Goal: Transaction & Acquisition: Purchase product/service

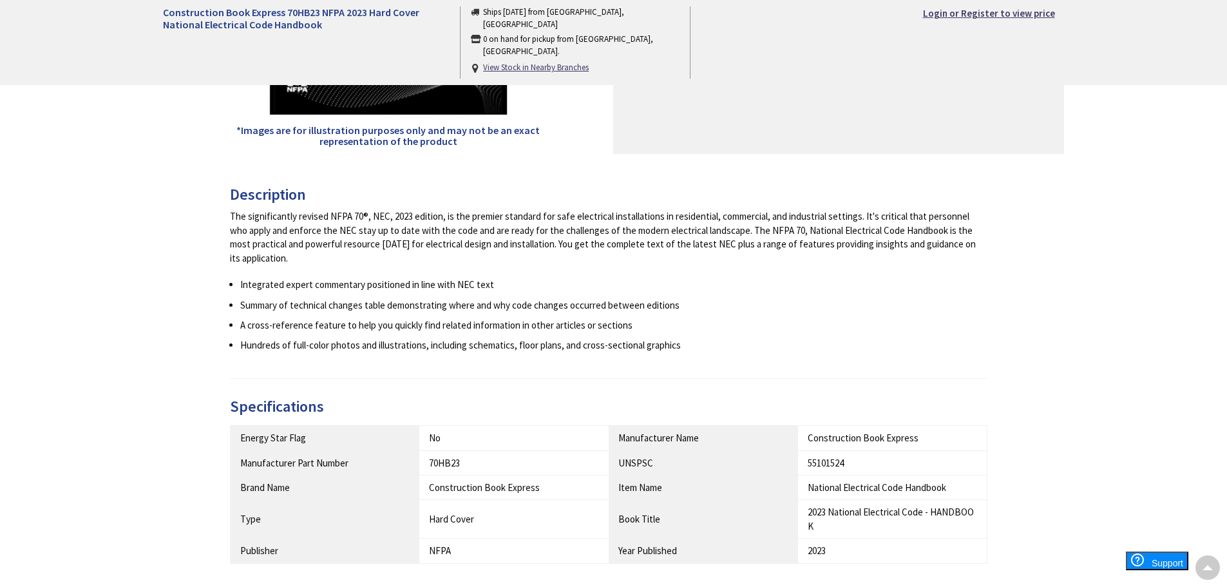
scroll to position [90, 0]
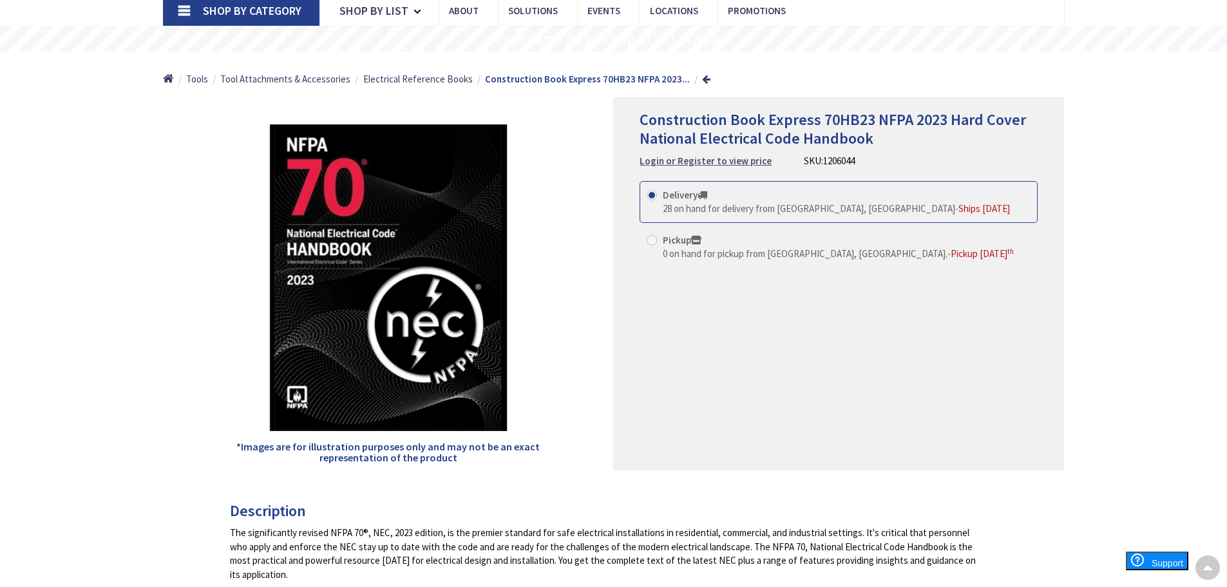
click at [743, 165] on strong "Login or Register to view price" at bounding box center [705, 161] width 132 height 12
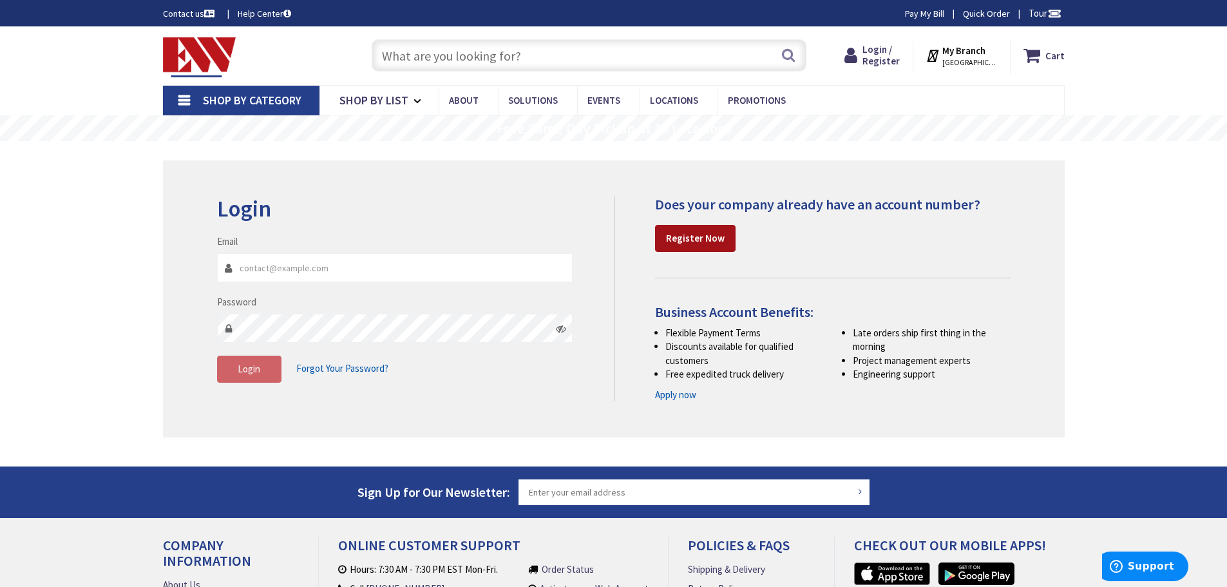
click at [686, 244] on strong "Register Now" at bounding box center [695, 238] width 59 height 12
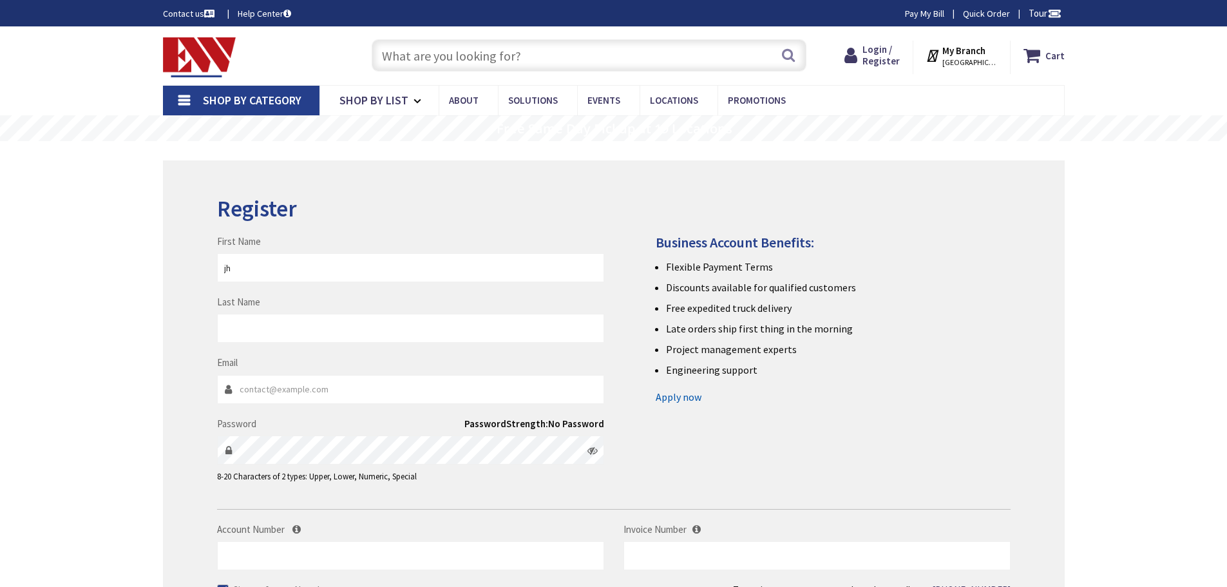
type input "j"
type input "Jhonatan"
type input "Jara"
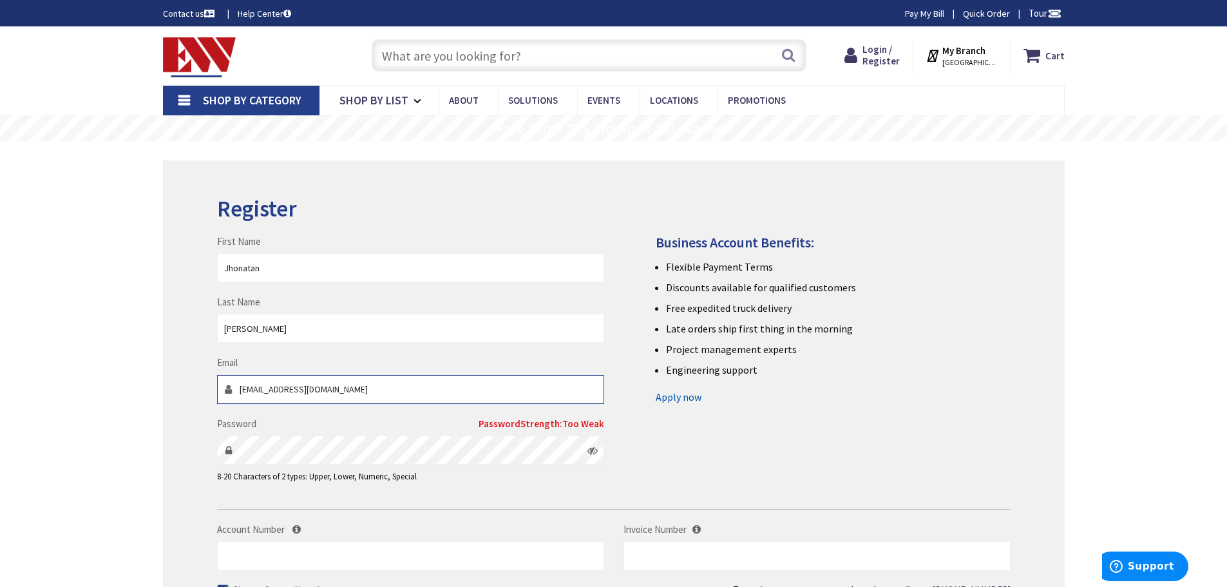
type input "jhonnaj_09@hotmail.com"
click at [594, 450] on icon at bounding box center [592, 450] width 10 height 10
click at [585, 480] on p "8-20 Characters of 2 types: Upper, Lower, Numeric, Special" at bounding box center [410, 477] width 387 height 12
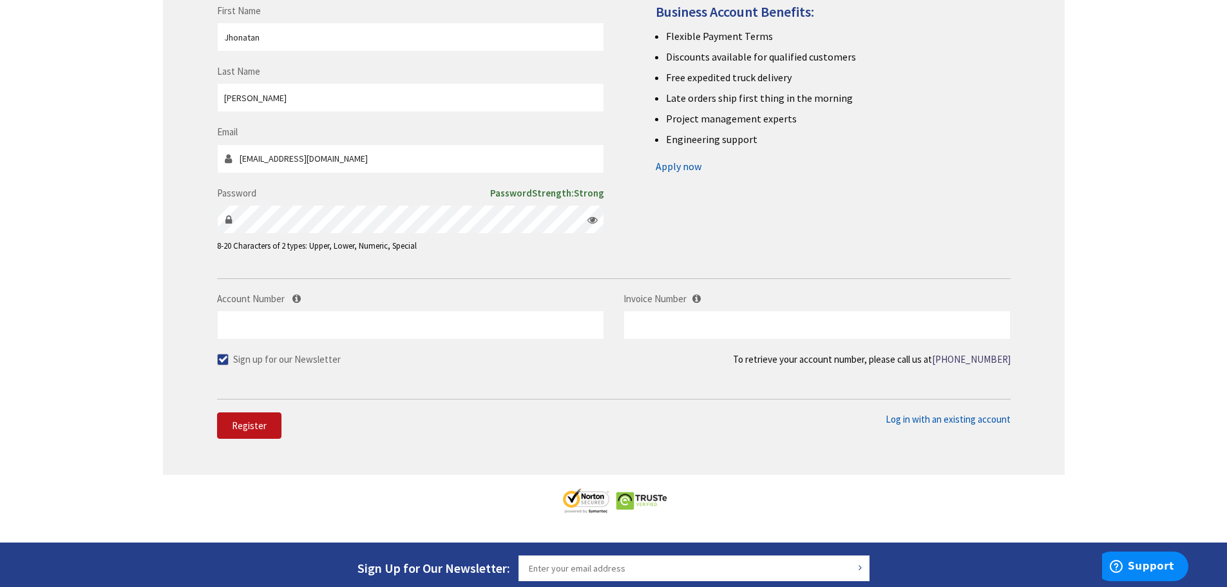
scroll to position [236, 0]
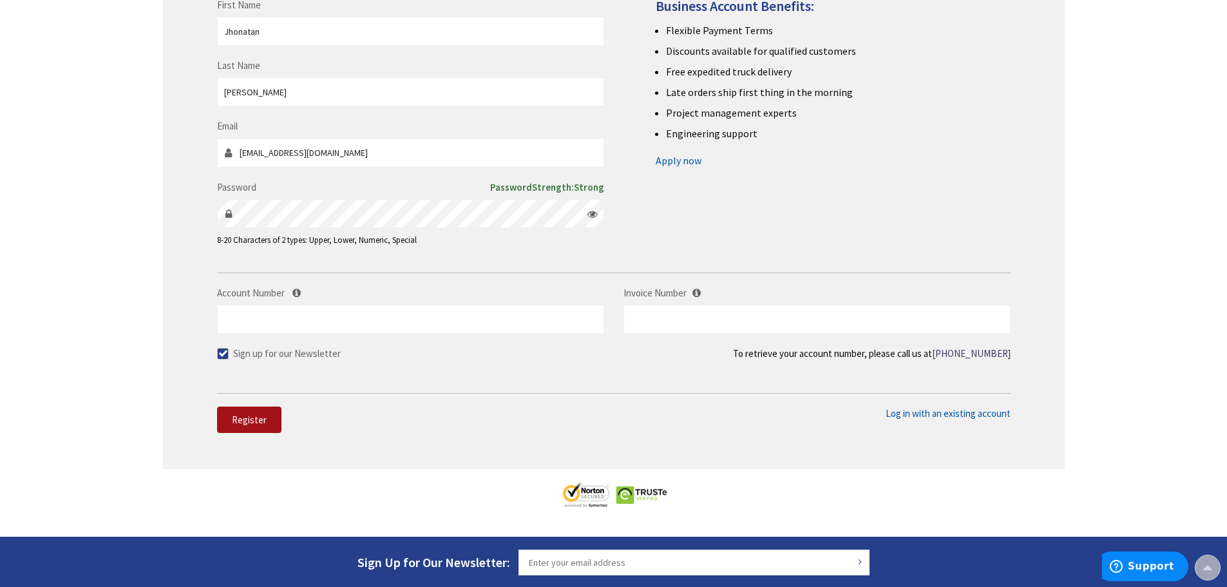
click at [272, 424] on button "Register" at bounding box center [249, 419] width 64 height 27
click at [226, 357] on span at bounding box center [223, 354] width 12 height 12
click at [226, 357] on input "Sign up for our Newsletter" at bounding box center [224, 353] width 8 height 8
checkbox input "false"
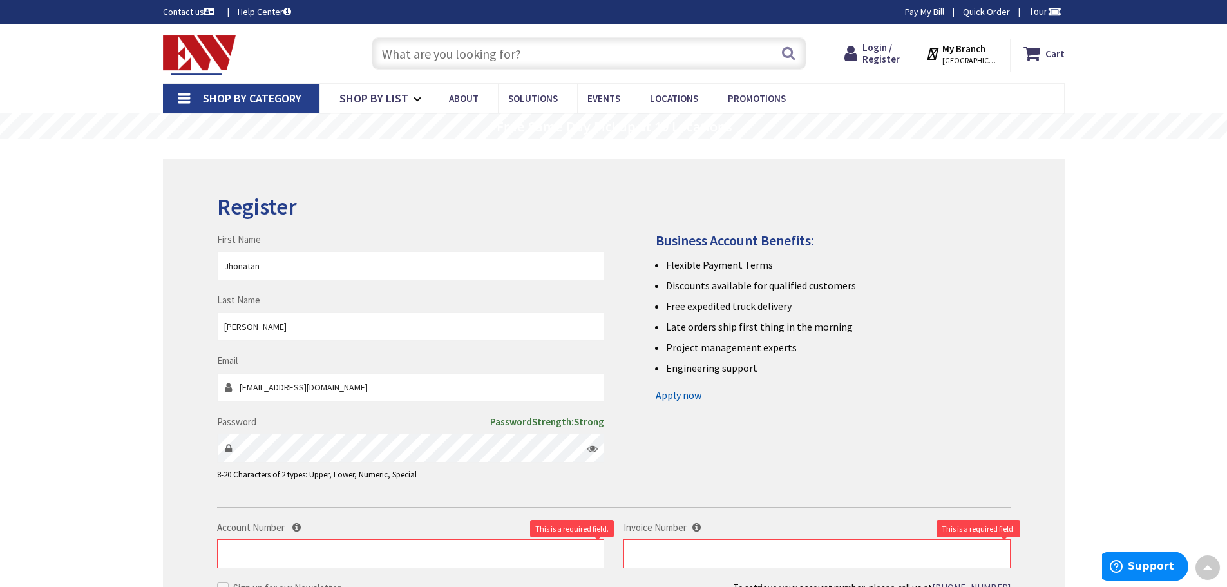
scroll to position [0, 0]
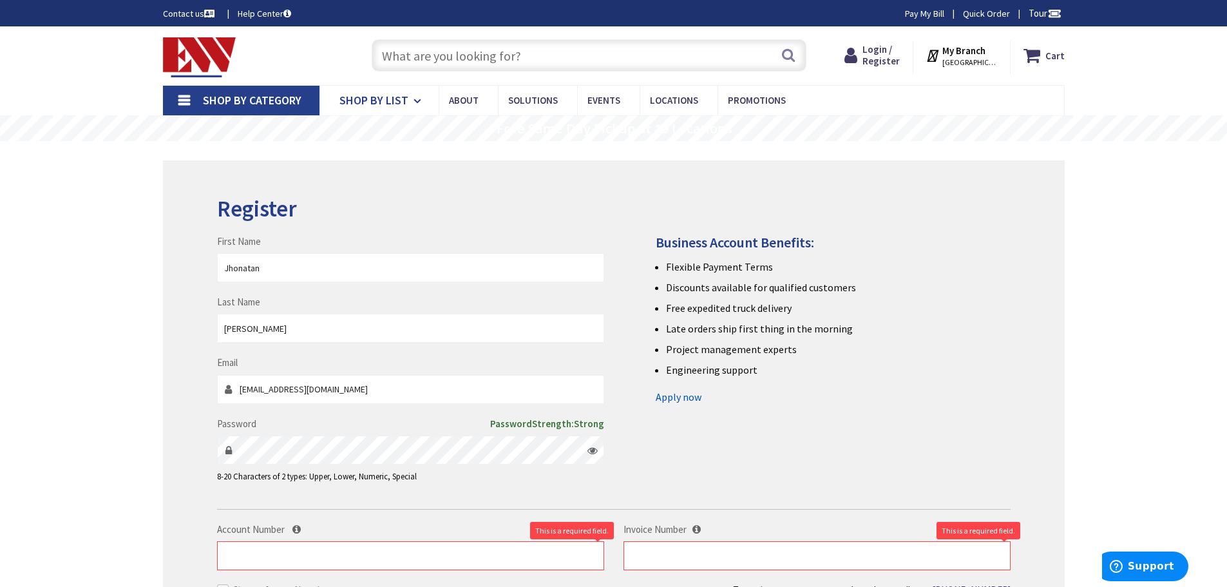
click at [359, 100] on span "Shop By List" at bounding box center [373, 100] width 69 height 15
click at [393, 97] on span "Shop By List" at bounding box center [373, 100] width 69 height 15
click at [419, 202] on link "Promotions" at bounding box center [383, 198] width 129 height 24
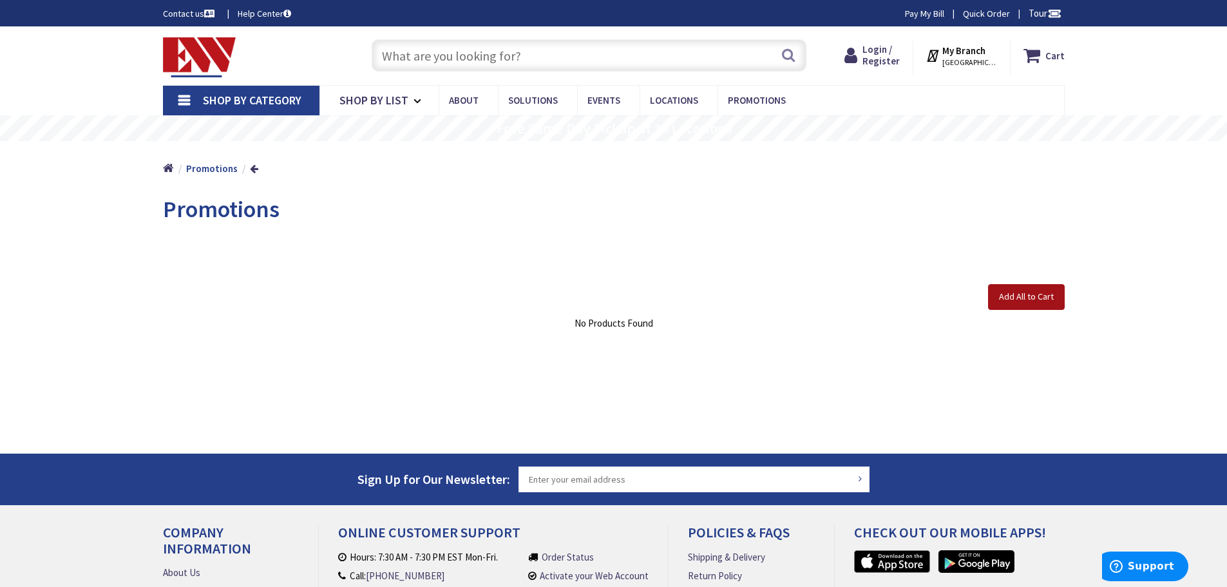
click at [1046, 307] on button "Add All to Cart" at bounding box center [1026, 297] width 77 height 26
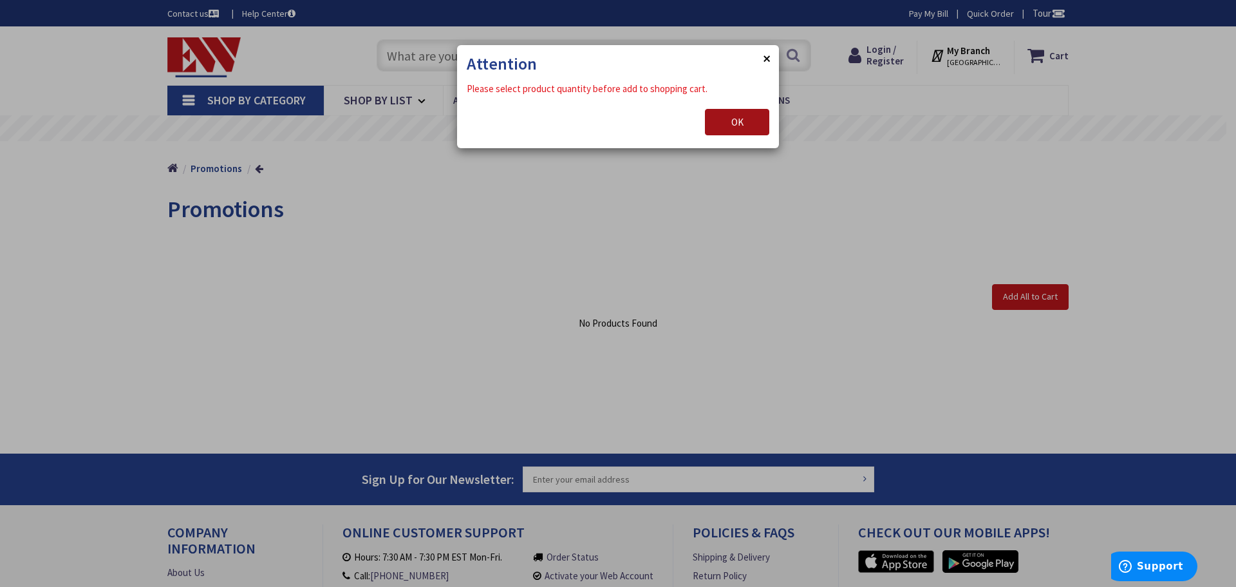
click at [722, 120] on button "OK" at bounding box center [737, 122] width 64 height 27
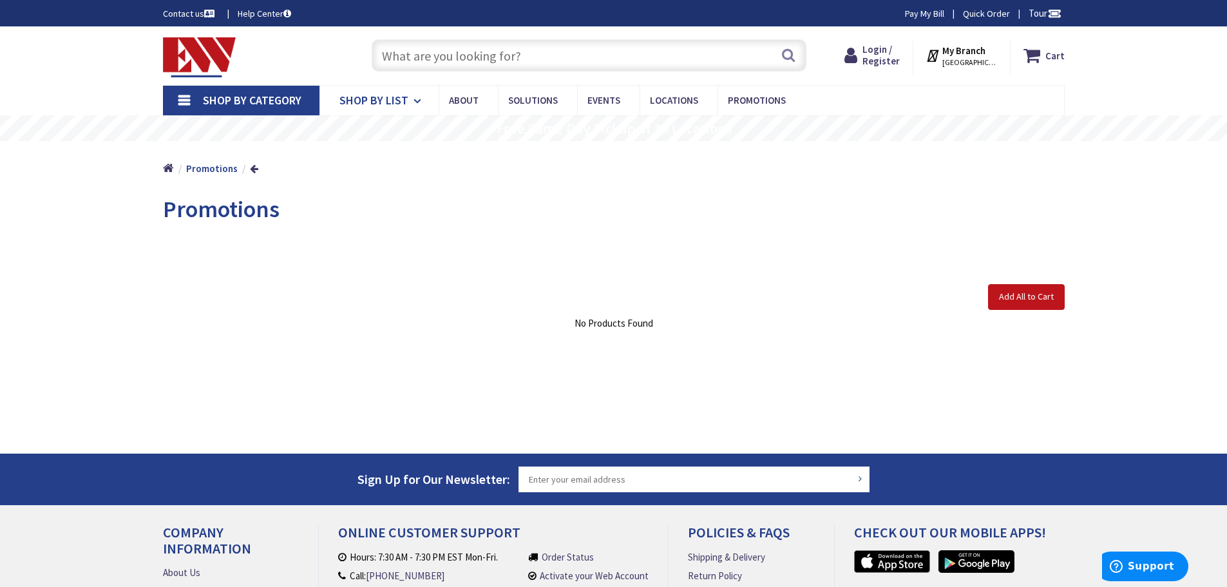
click at [390, 104] on span "Shop By List" at bounding box center [373, 100] width 69 height 15
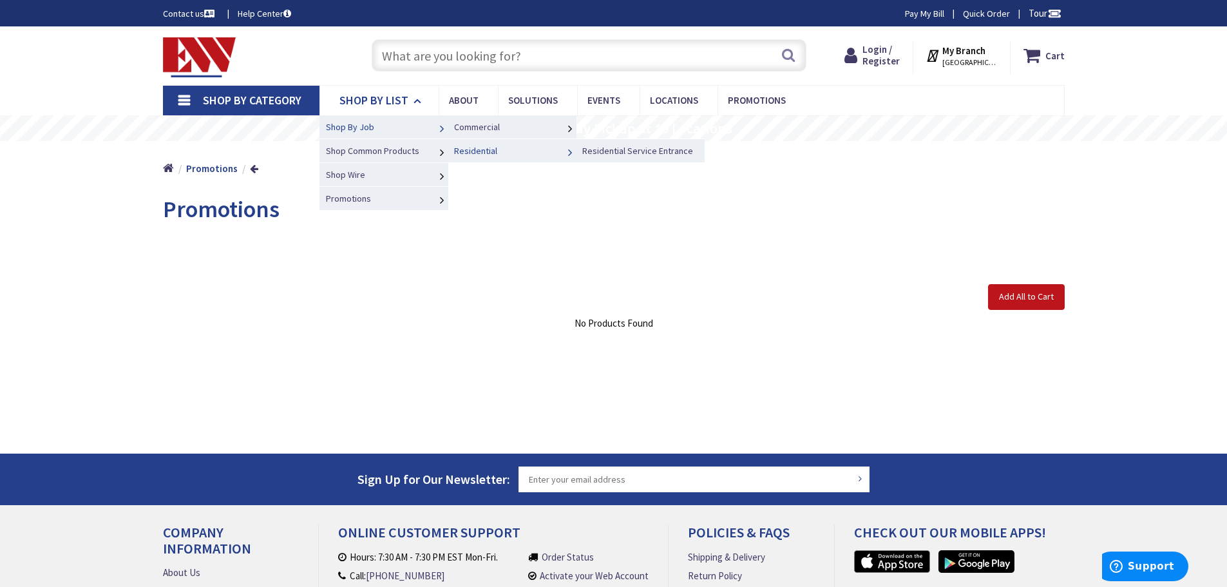
click at [479, 153] on span "Residential" at bounding box center [475, 151] width 43 height 12
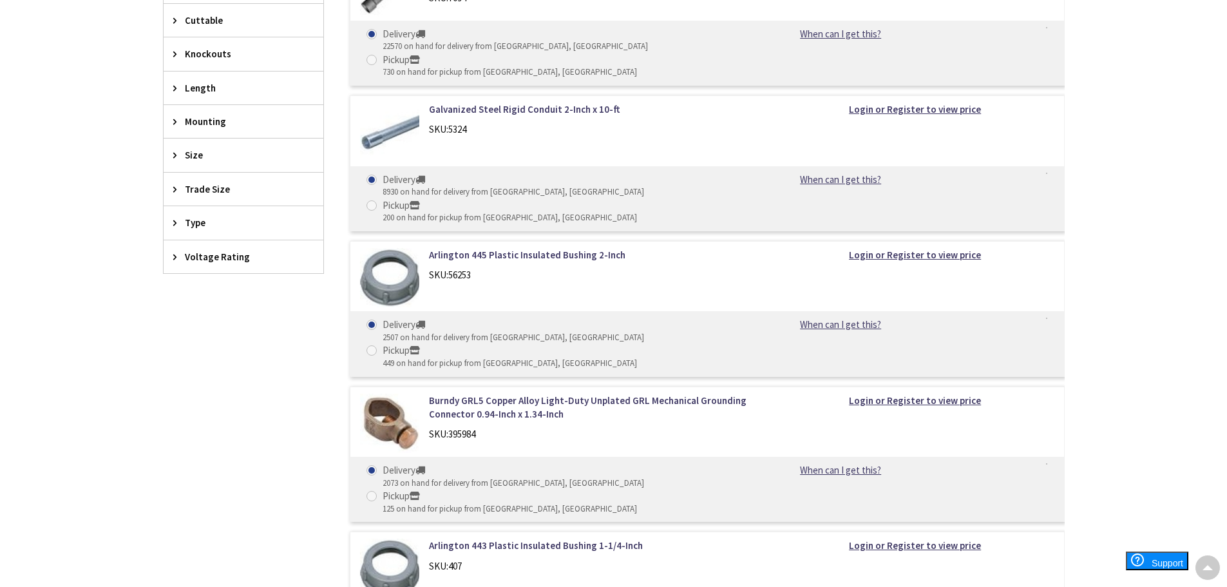
scroll to position [472, 0]
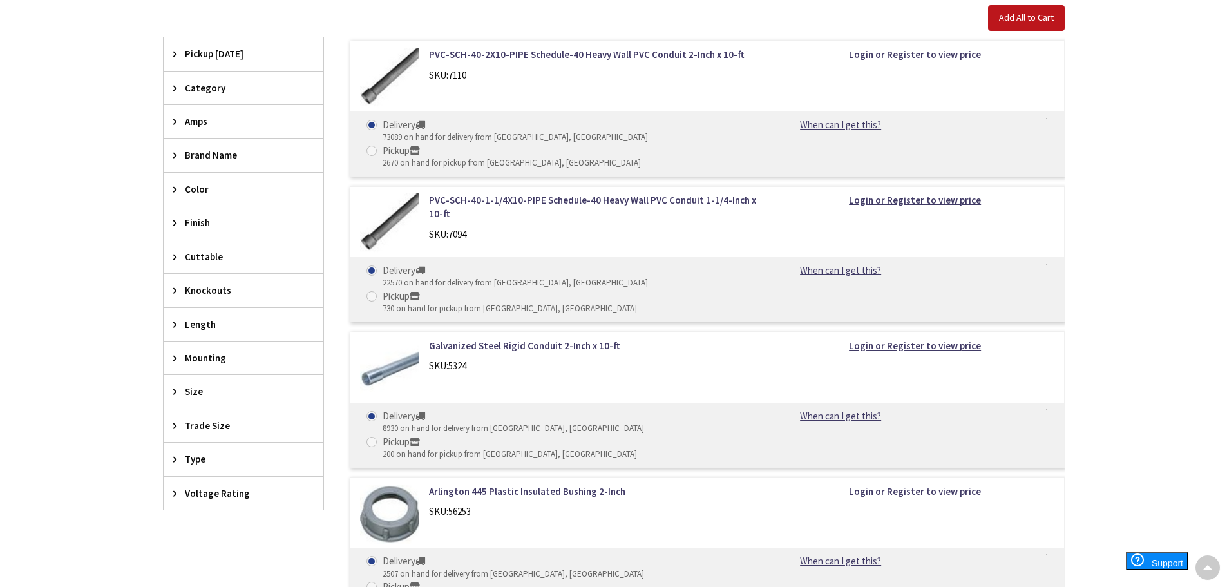
click at [220, 292] on span "Knockouts" at bounding box center [237, 290] width 105 height 14
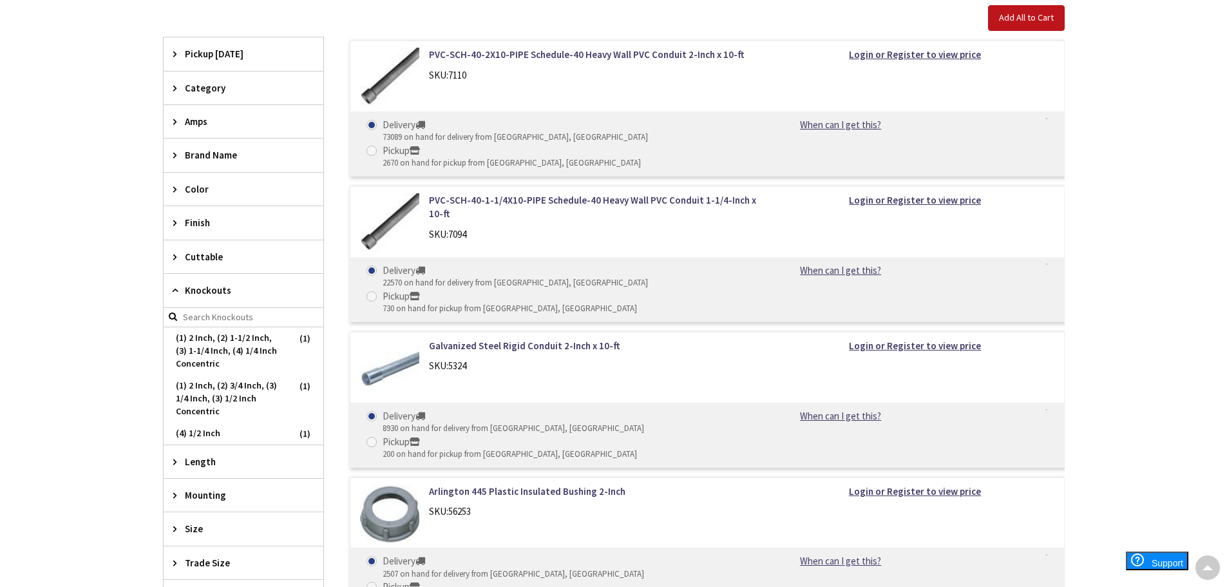
click at [220, 292] on span "Knockouts" at bounding box center [237, 290] width 105 height 14
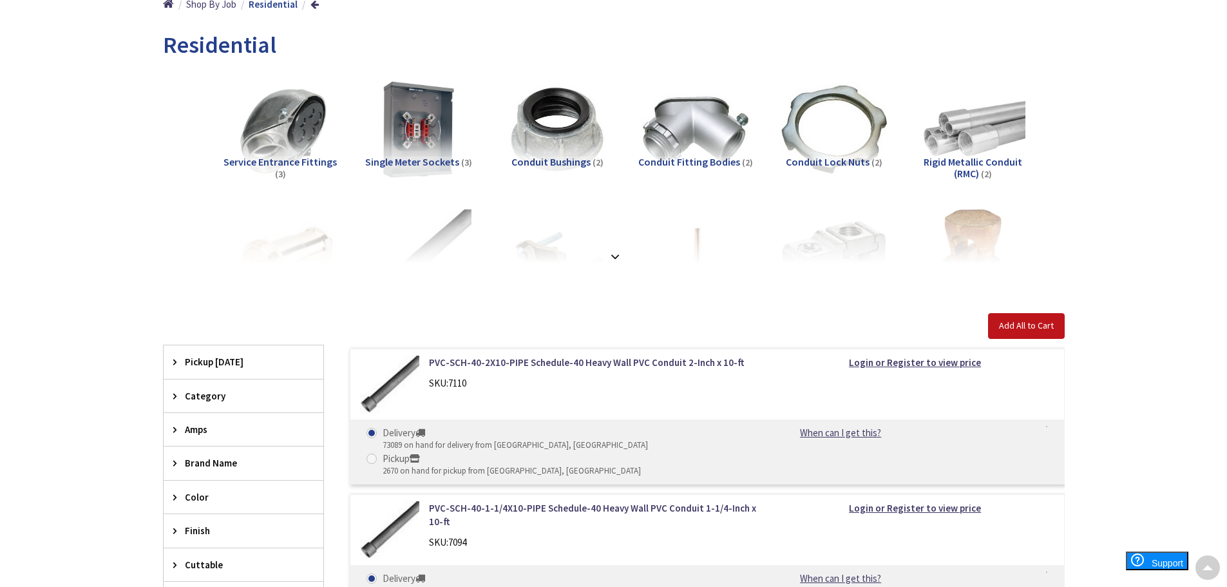
scroll to position [0, 0]
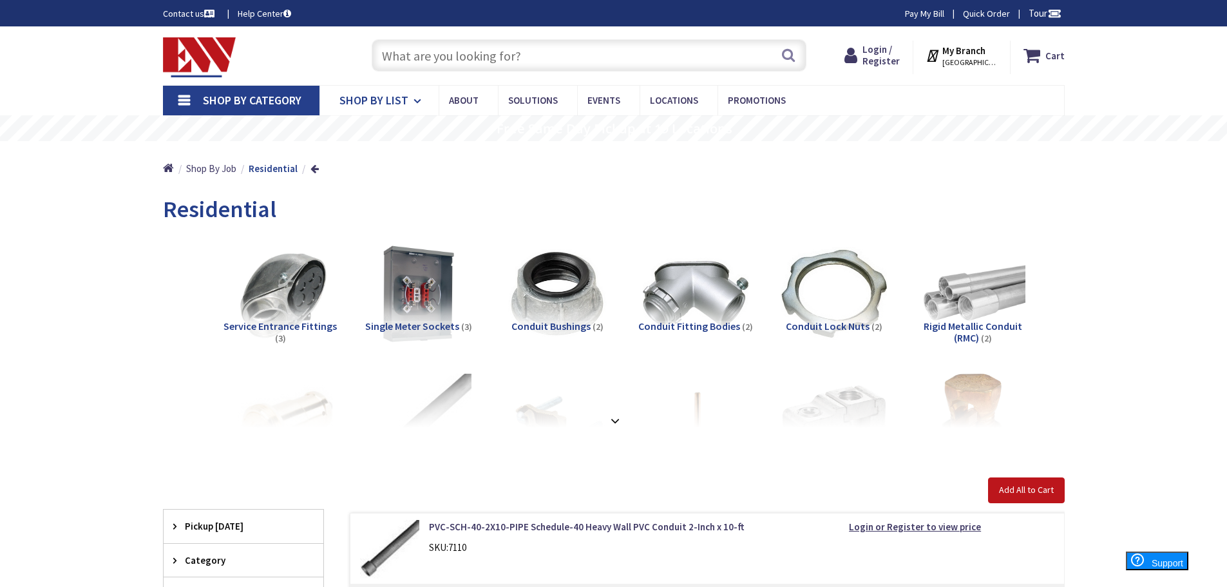
click at [362, 95] on span "Shop By List" at bounding box center [373, 100] width 69 height 15
click at [599, 99] on span "Events" at bounding box center [603, 100] width 33 height 12
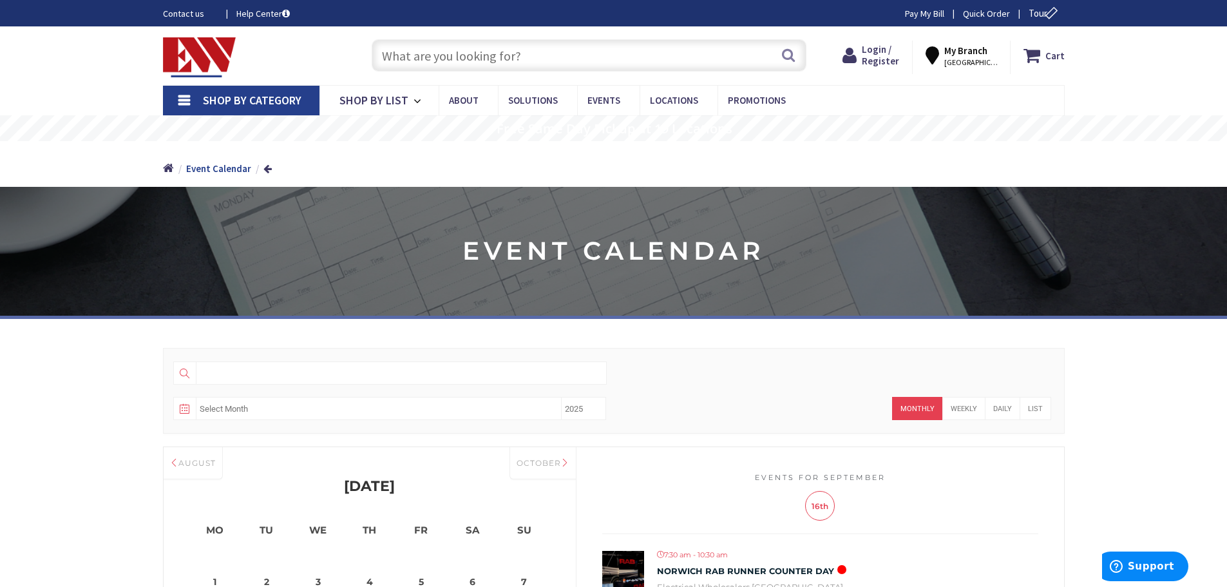
click at [198, 51] on img at bounding box center [199, 57] width 73 height 40
